Goal: Use online tool/utility: Utilize a website feature to perform a specific function

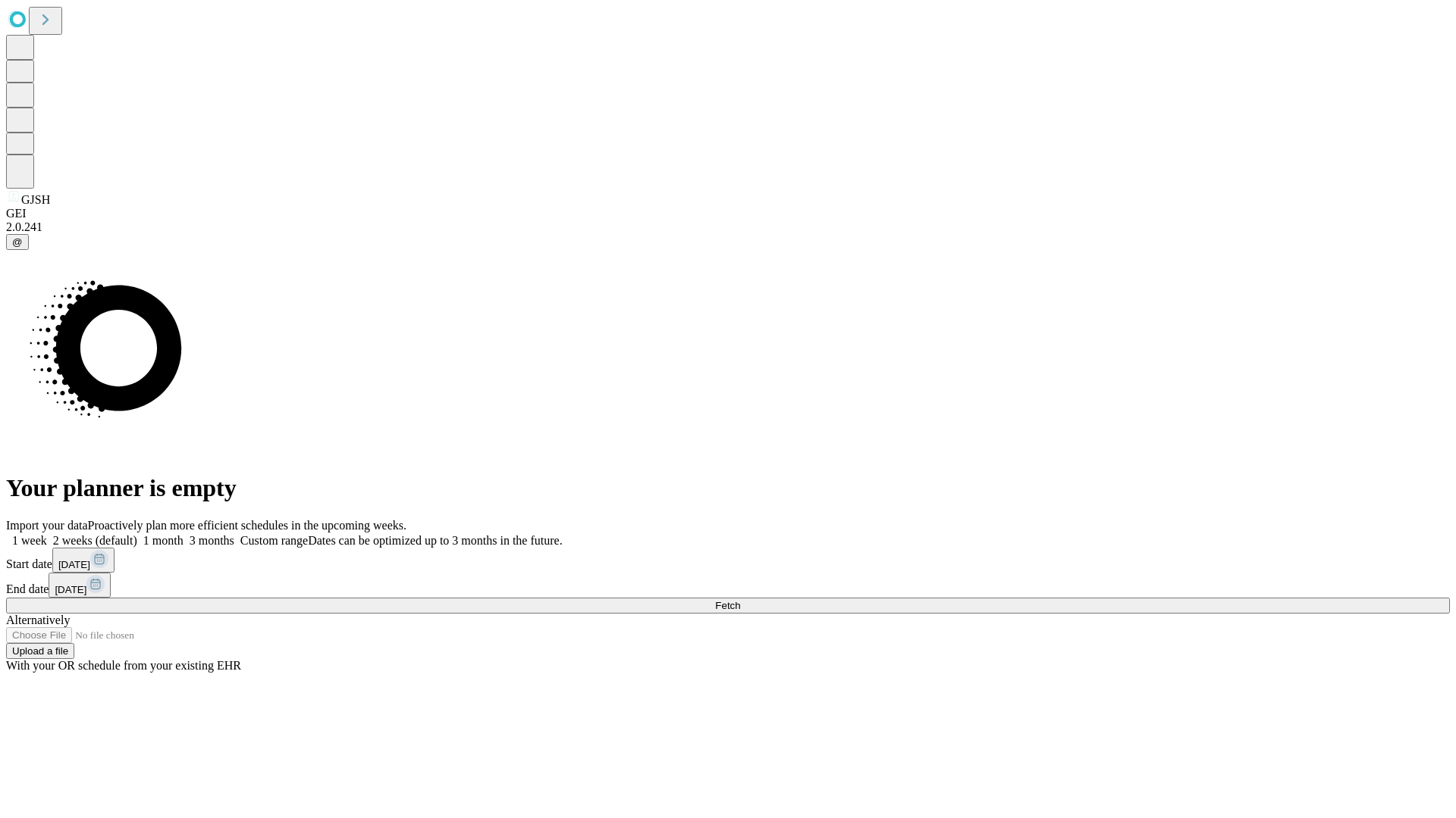
click at [740, 600] on span "Fetch" at bounding box center [727, 606] width 25 height 11
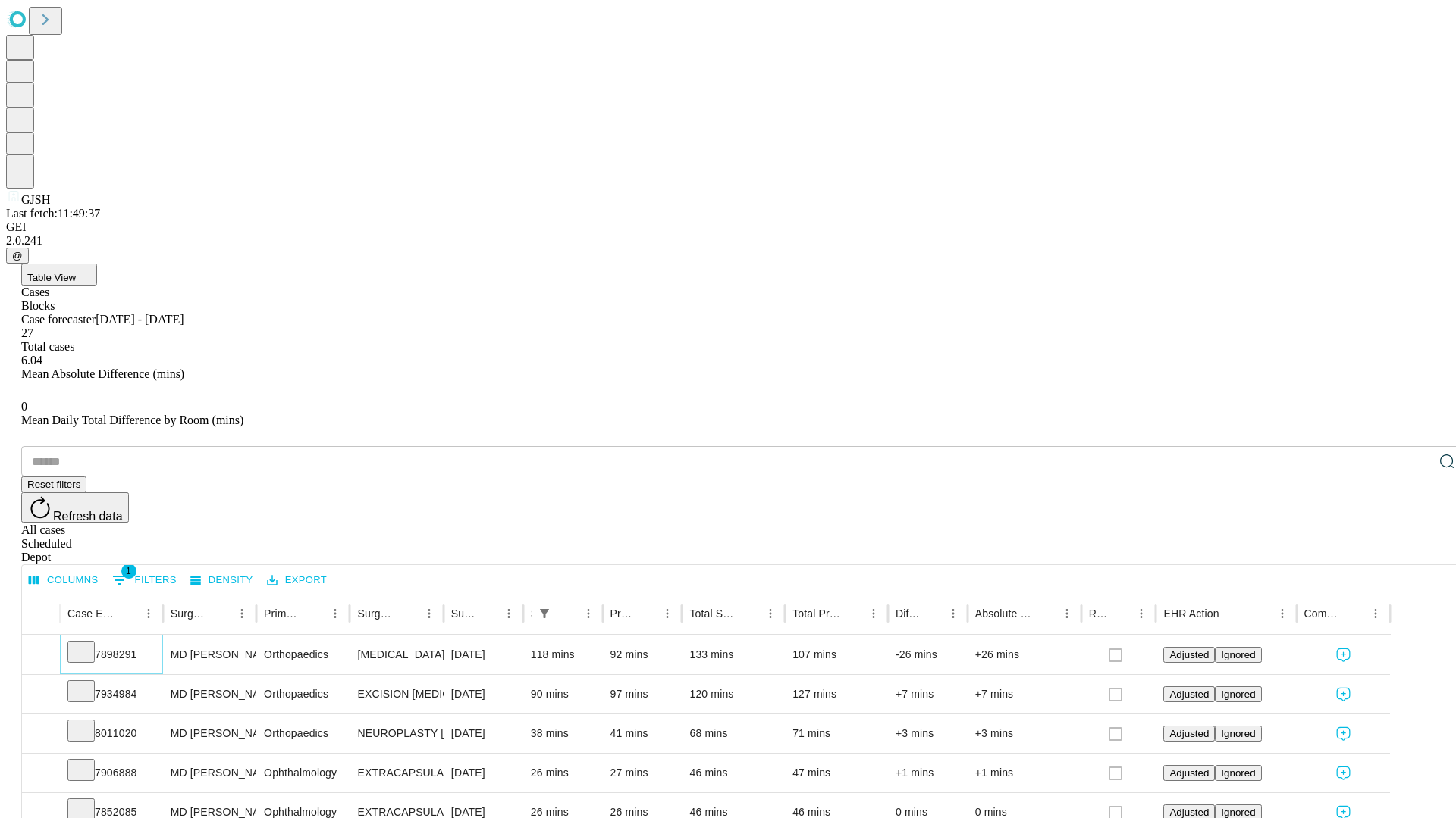
click at [89, 644] on icon at bounding box center [81, 651] width 15 height 15
